Goal: Check status: Check status

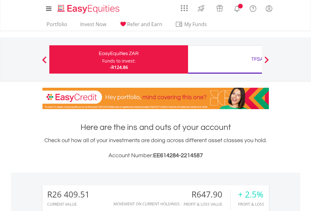
scroll to position [60, 99]
click at [102, 59] on div "Funds to invest:" at bounding box center [118, 61] width 33 height 6
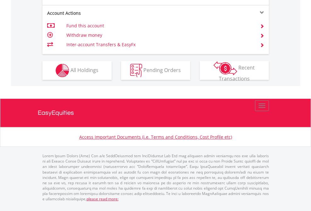
scroll to position [615, 0]
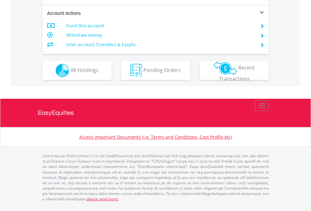
scroll to position [590, 0]
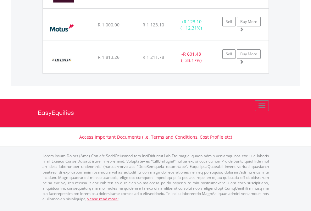
scroll to position [724, 0]
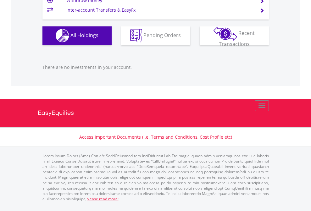
scroll to position [60, 99]
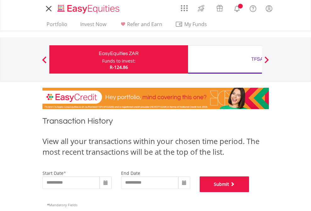
click at [249, 192] on button "Submit" at bounding box center [225, 184] width 50 height 16
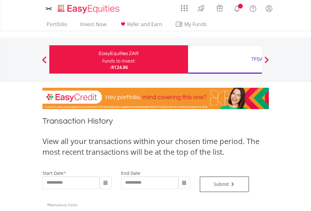
click at [225, 59] on div "TFSA" at bounding box center [257, 59] width 131 height 9
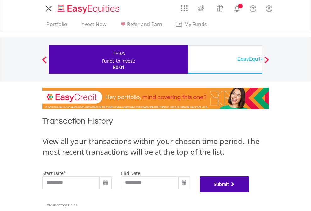
click at [249, 192] on button "Submit" at bounding box center [225, 184] width 50 height 16
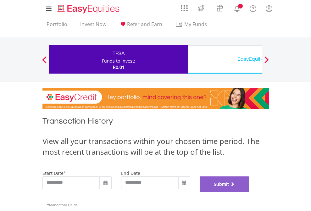
scroll to position [255, 0]
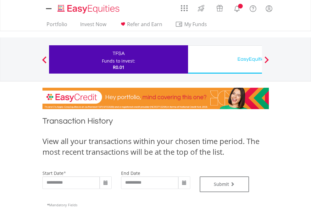
click at [225, 59] on div "EasyEquities USD" at bounding box center [257, 59] width 131 height 9
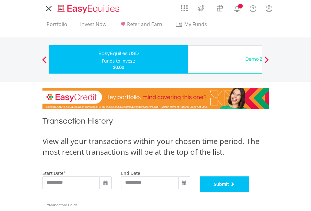
click at [249, 192] on button "Submit" at bounding box center [225, 184] width 50 height 16
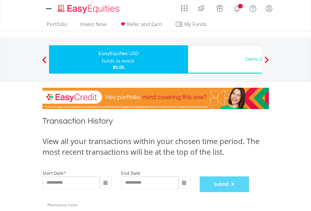
scroll to position [255, 0]
